Goal: Transaction & Acquisition: Purchase product/service

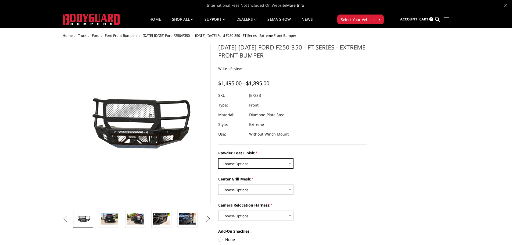
click at [247, 166] on select "Choose Options Bare Metal Gloss Black Powder Coat Textured Black Powder Coat" at bounding box center [255, 163] width 75 height 10
select select "3264"
click at [218, 158] on select "Choose Options Bare Metal Gloss Black Powder Coat Textured Black Powder Coat" at bounding box center [255, 163] width 75 height 10
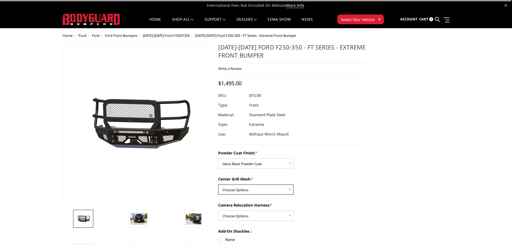
click at [256, 192] on select "Choose Options WITH Expanded Metal in Center Grill WITHOUT Expanded Metal in Ce…" at bounding box center [255, 190] width 75 height 10
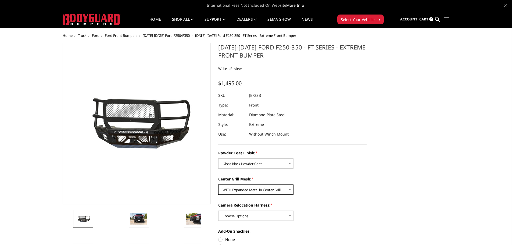
click at [218, 185] on select "Choose Options WITH Expanded Metal in Center Grill WITHOUT Expanded Metal in Ce…" at bounding box center [255, 190] width 75 height 10
click at [258, 191] on select "Choose Options WITH Expanded Metal in Center Grill WITHOUT Expanded Metal in Ce…" at bounding box center [255, 190] width 75 height 10
click at [218, 185] on select "Choose Options WITH Expanded Metal in Center Grill WITHOUT Expanded Metal in Ce…" at bounding box center [255, 190] width 75 height 10
click at [252, 194] on select "Choose Options WITH Expanded Metal in Center Grill WITHOUT Expanded Metal in Ce…" at bounding box center [255, 190] width 75 height 10
select select "3266"
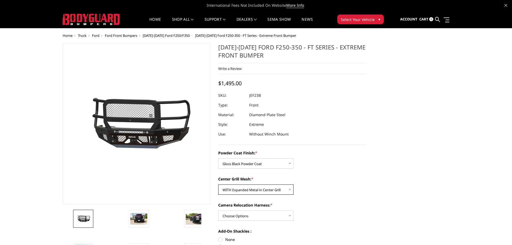
click at [218, 185] on select "Choose Options WITH Expanded Metal in Center Grill WITHOUT Expanded Metal in Ce…" at bounding box center [255, 190] width 75 height 10
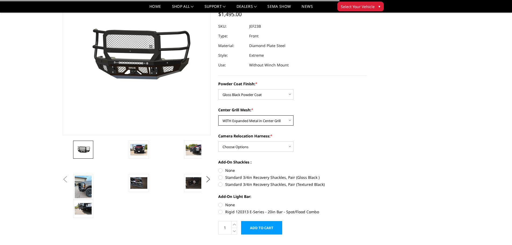
scroll to position [54, 0]
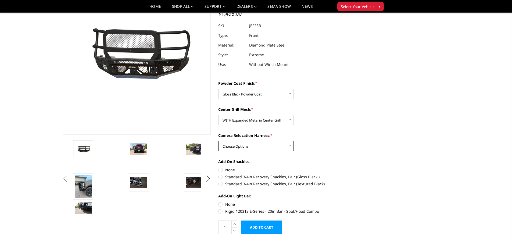
click at [246, 147] on select "Choose Options WITH Camera Relocation Harness WITHOUT Camera Relocation Harness" at bounding box center [255, 146] width 75 height 10
select select "3268"
click at [218, 141] on select "Choose Options WITH Camera Relocation Harness WITHOUT Camera Relocation Harness" at bounding box center [255, 146] width 75 height 10
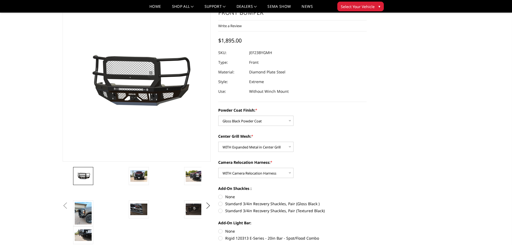
click at [227, 197] on label "None" at bounding box center [292, 197] width 148 height 6
click at [219, 194] on input "None" at bounding box center [218, 194] width 0 height 0
radio input "true"
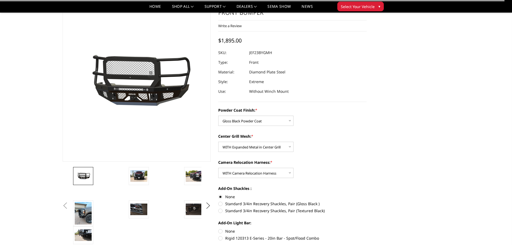
click at [229, 231] on label "None" at bounding box center [292, 231] width 148 height 6
click at [219, 229] on input "None" at bounding box center [218, 228] width 0 height 0
radio input "true"
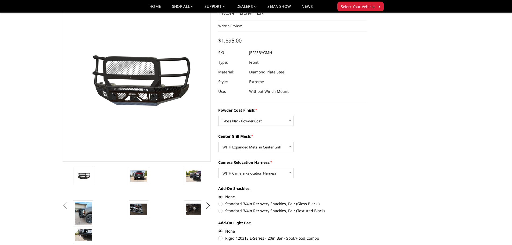
click at [221, 202] on label "Standard 3/4in Recovery Shackles, Pair (Gloss Black )" at bounding box center [292, 204] width 148 height 6
click at [367, 194] on input "Standard 3/4in Recovery Shackles, Pair (Gloss Black )" at bounding box center [367, 194] width 0 height 0
radio input "true"
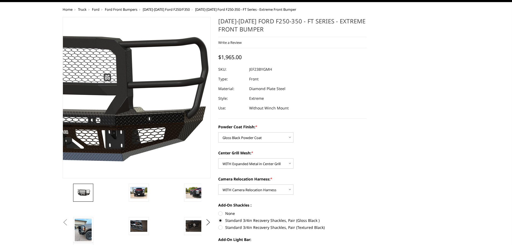
scroll to position [0, 0]
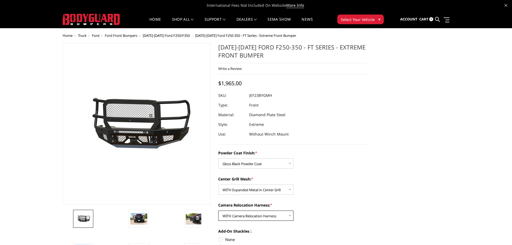
click at [284, 217] on select "Choose Options WITH Camera Relocation Harness WITHOUT Camera Relocation Harness" at bounding box center [255, 216] width 75 height 10
click at [218, 211] on select "Choose Options WITH Camera Relocation Harness WITHOUT Camera Relocation Harness" at bounding box center [255, 216] width 75 height 10
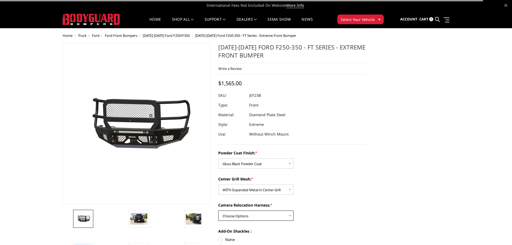
drag, startPoint x: 267, startPoint y: 217, endPoint x: 265, endPoint y: 221, distance: 4.1
click at [267, 217] on select "Choose Options WITH Camera Relocation Harness WITHOUT Camera Relocation Harness" at bounding box center [255, 216] width 75 height 10
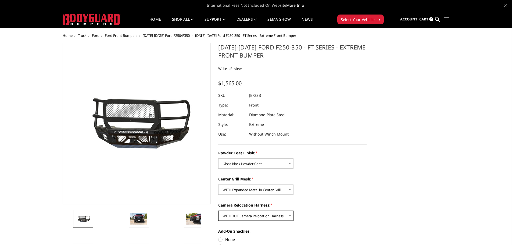
click at [218, 211] on select "Choose Options WITH Camera Relocation Harness WITHOUT Camera Relocation Harness" at bounding box center [255, 216] width 75 height 10
click at [263, 218] on select "Choose Options WITH Camera Relocation Harness WITHOUT Camera Relocation Harness" at bounding box center [255, 216] width 75 height 10
click at [218, 211] on select "Choose Options WITH Camera Relocation Harness WITHOUT Camera Relocation Harness" at bounding box center [255, 216] width 75 height 10
click at [254, 217] on select "Choose Options WITH Camera Relocation Harness WITHOUT Camera Relocation Harness" at bounding box center [255, 216] width 75 height 10
select select "3269"
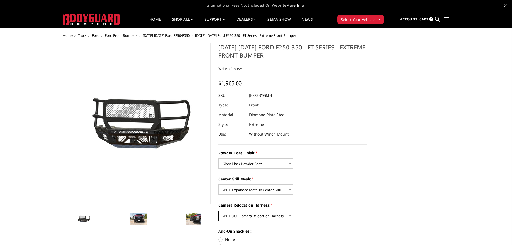
click at [218, 211] on select "Choose Options WITH Camera Relocation Harness WITHOUT Camera Relocation Harness" at bounding box center [255, 216] width 75 height 10
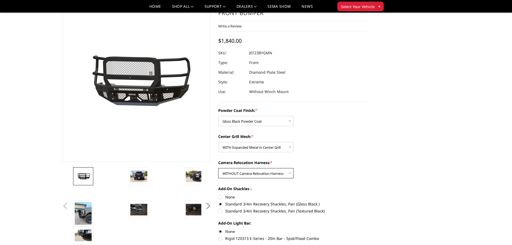
scroll to position [27, 0]
click at [231, 197] on label "None" at bounding box center [292, 197] width 148 height 6
click at [219, 194] on input "None" at bounding box center [218, 194] width 0 height 0
radio input "true"
click at [261, 173] on select "Choose Options WITH Camera Relocation Harness WITHOUT Camera Relocation Harness" at bounding box center [255, 173] width 75 height 10
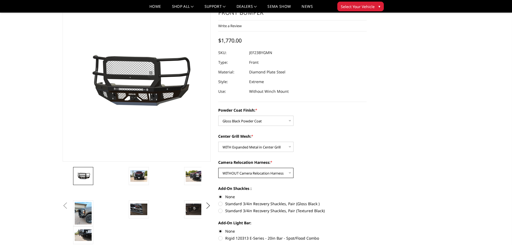
click at [218, 168] on select "Choose Options WITH Camera Relocation Harness WITHOUT Camera Relocation Harness" at bounding box center [255, 173] width 75 height 10
click at [253, 171] on select "Choose Options WITH Camera Relocation Harness WITHOUT Camera Relocation Harness" at bounding box center [255, 173] width 75 height 10
select select "3268"
click at [218, 168] on select "Choose Options WITH Camera Relocation Harness WITHOUT Camera Relocation Harness" at bounding box center [255, 173] width 75 height 10
click at [328, 165] on div "Camera Relocation Harness: * Choose Options WITH Camera Relocation Harness WITH…" at bounding box center [292, 169] width 148 height 19
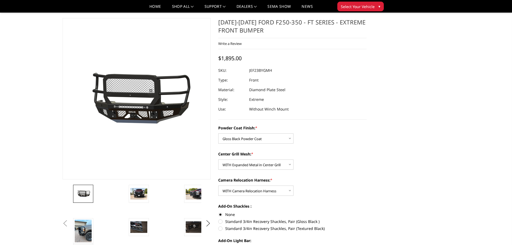
scroll to position [0, 0]
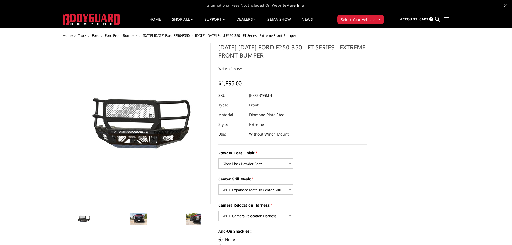
click at [263, 169] on div "Powder Coat Finish: * Choose Options Bare Metal Gloss Black Powder Coat Texture…" at bounding box center [292, 216] width 148 height 133
click at [263, 168] on select "Choose Options Bare Metal Gloss Black Powder Coat Textured Black Powder Coat" at bounding box center [255, 163] width 75 height 10
click at [218, 158] on select "Choose Options Bare Metal Gloss Black Powder Coat Textured Black Powder Coat" at bounding box center [255, 163] width 75 height 10
click at [251, 162] on select "Choose Options Bare Metal Gloss Black Powder Coat Textured Black Powder Coat" at bounding box center [255, 163] width 75 height 10
click at [218, 158] on select "Choose Options Bare Metal Gloss Black Powder Coat Textured Black Powder Coat" at bounding box center [255, 163] width 75 height 10
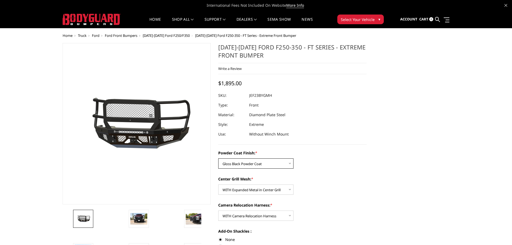
click at [262, 164] on select "Choose Options Bare Metal Gloss Black Powder Coat Textured Black Powder Coat" at bounding box center [255, 163] width 75 height 10
click at [218, 158] on select "Choose Options Bare Metal Gloss Black Powder Coat Textured Black Powder Coat" at bounding box center [255, 163] width 75 height 10
drag, startPoint x: 262, startPoint y: 163, endPoint x: 259, endPoint y: 167, distance: 5.0
click at [262, 163] on select "Choose Options Bare Metal Gloss Black Powder Coat Textured Black Powder Coat" at bounding box center [255, 163] width 75 height 10
select select "3264"
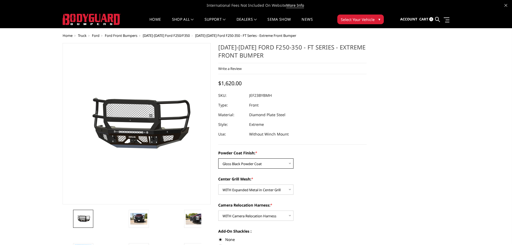
click at [218, 158] on select "Choose Options Bare Metal Gloss Black Powder Coat Textured Black Powder Coat" at bounding box center [255, 163] width 75 height 10
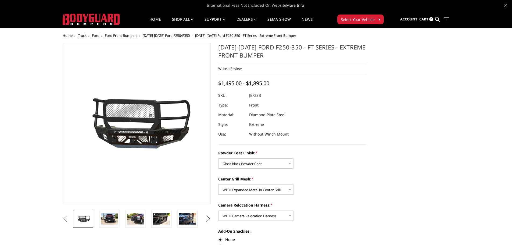
select select "3264"
select select "3266"
select select "3268"
click at [98, 36] on span "Ford" at bounding box center [96, 35] width 8 height 5
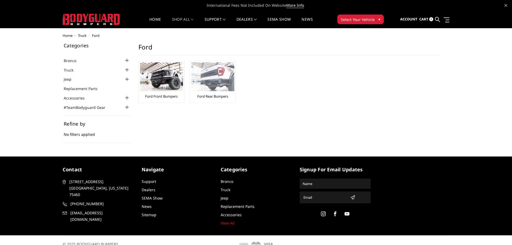
click at [208, 87] on img at bounding box center [213, 76] width 43 height 29
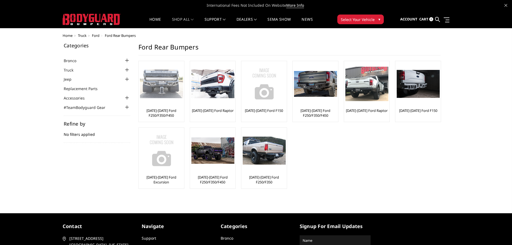
click at [171, 79] on img at bounding box center [161, 84] width 43 height 29
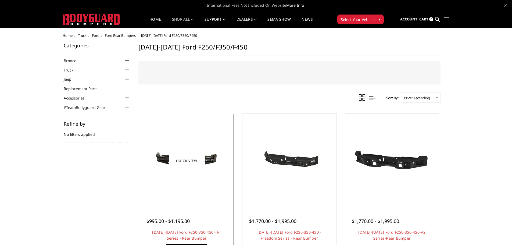
click at [184, 159] on link "Quick view" at bounding box center [187, 160] width 36 height 13
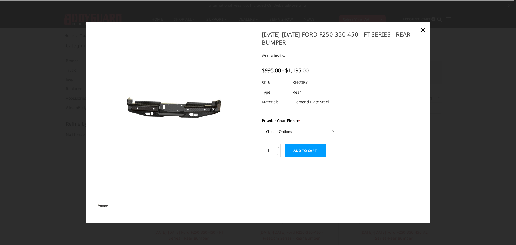
click at [434, 75] on div at bounding box center [258, 122] width 516 height 245
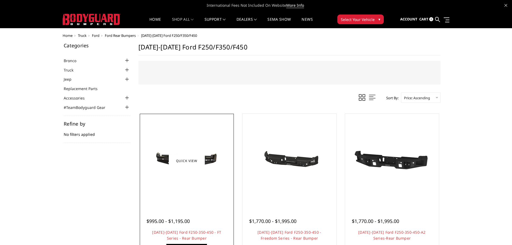
click at [210, 132] on div at bounding box center [186, 160] width 91 height 91
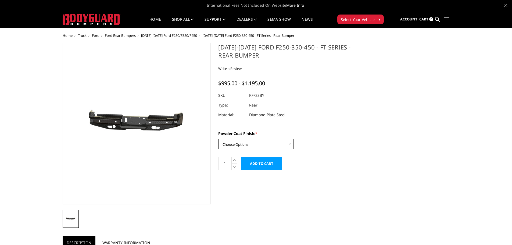
click at [261, 143] on select "Choose Options Bare Metal Gloss Black Powder Coat Textured Black Powder Coat" at bounding box center [255, 144] width 75 height 10
select select "3421"
click at [218, 139] on select "Choose Options Bare Metal Gloss Black Powder Coat Textured Black Powder Coat" at bounding box center [255, 144] width 75 height 10
